Goal: Task Accomplishment & Management: Manage account settings

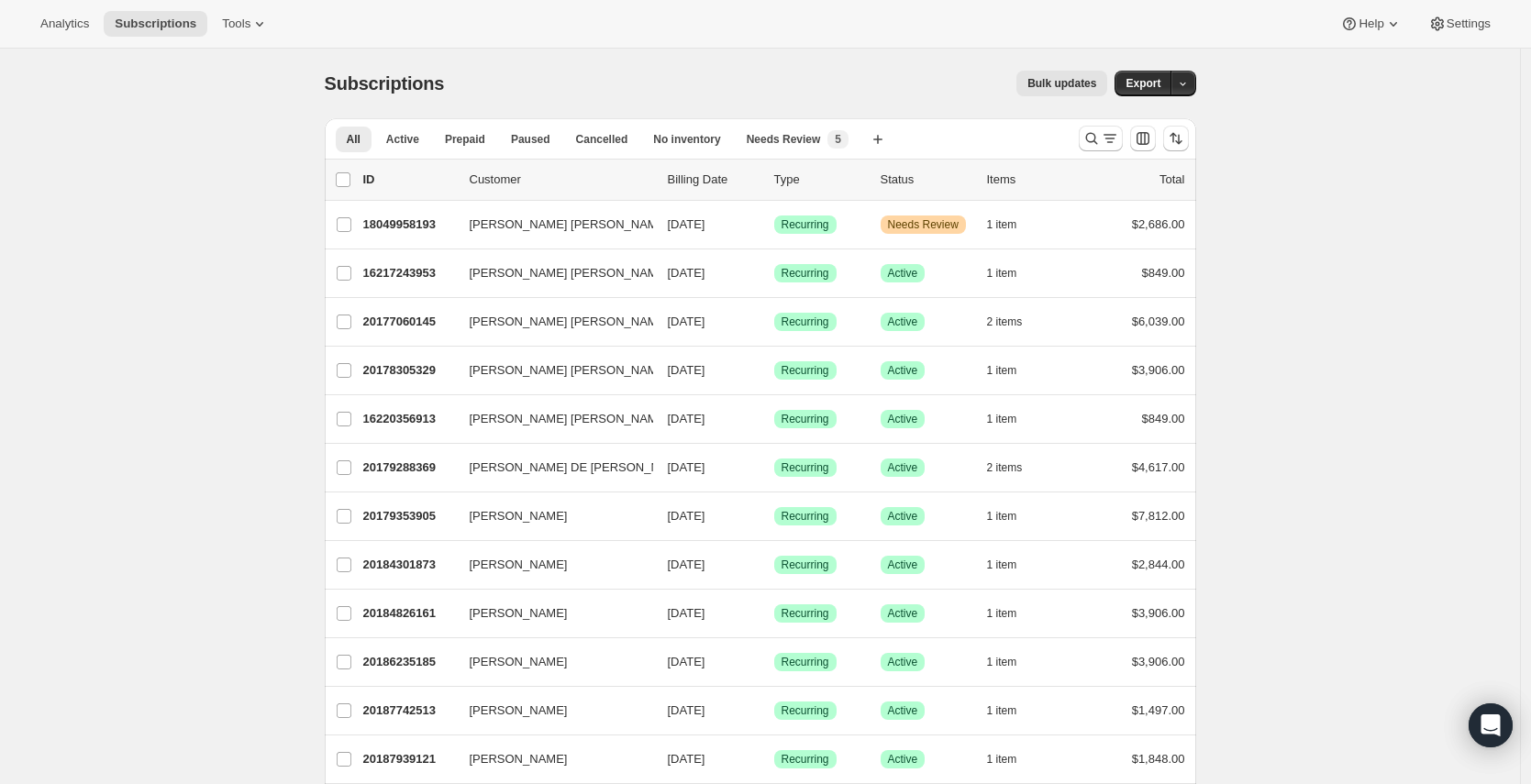
click at [1079, 150] on div at bounding box center [1134, 138] width 125 height 37
click at [1094, 147] on icon "Search and filter results" at bounding box center [1091, 138] width 18 height 18
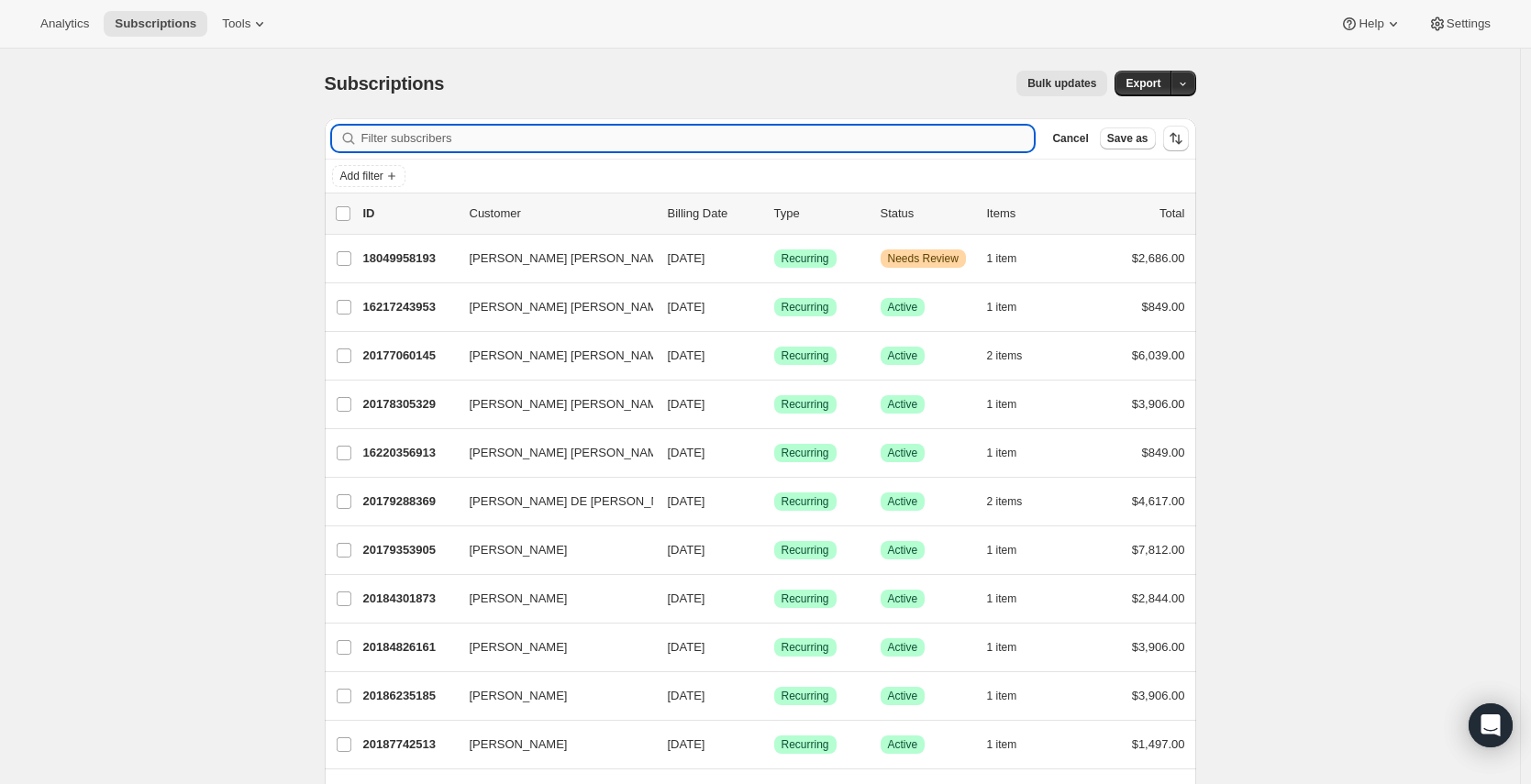
click at [590, 146] on input "Filter subscribers" at bounding box center [698, 138] width 674 height 25
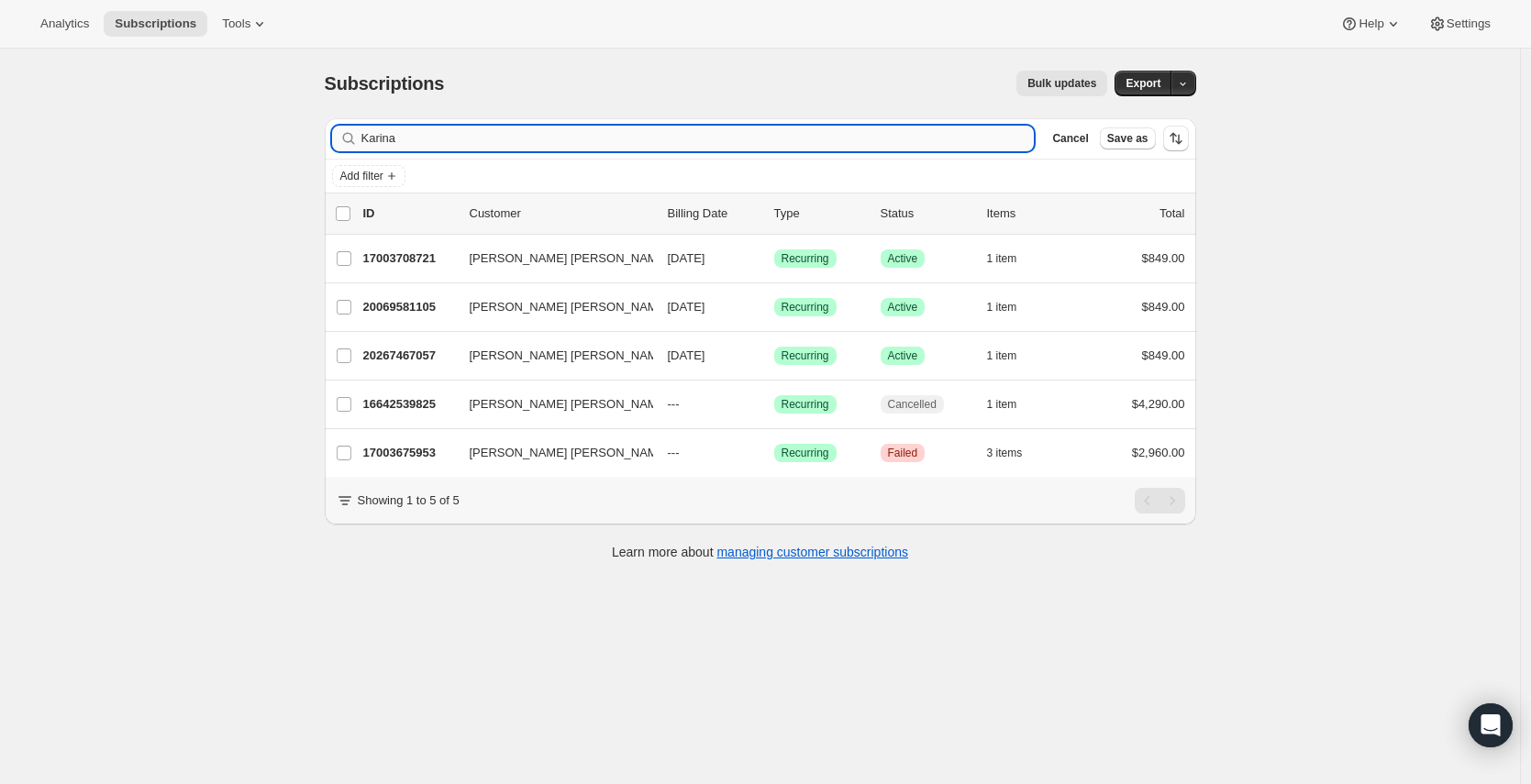
click at [398, 140] on input "Karina" at bounding box center [698, 138] width 674 height 25
type input "[PERSON_NAME]"
